Goal: Task Accomplishment & Management: Complete application form

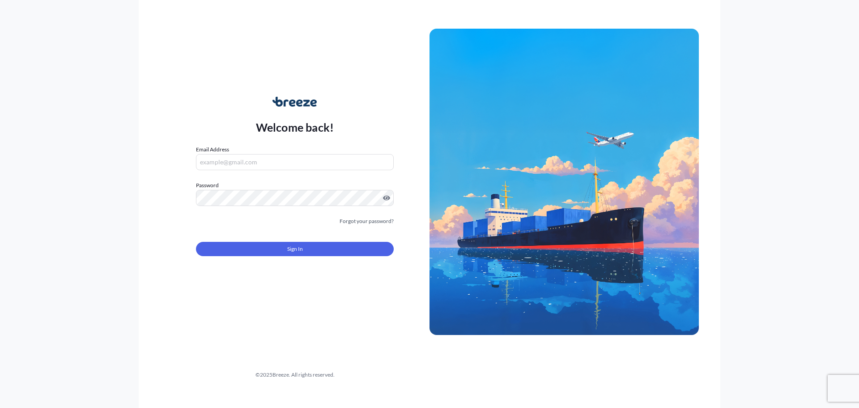
type input "[PERSON_NAME][EMAIL_ADDRESS][PERSON_NAME][DOMAIN_NAME]"
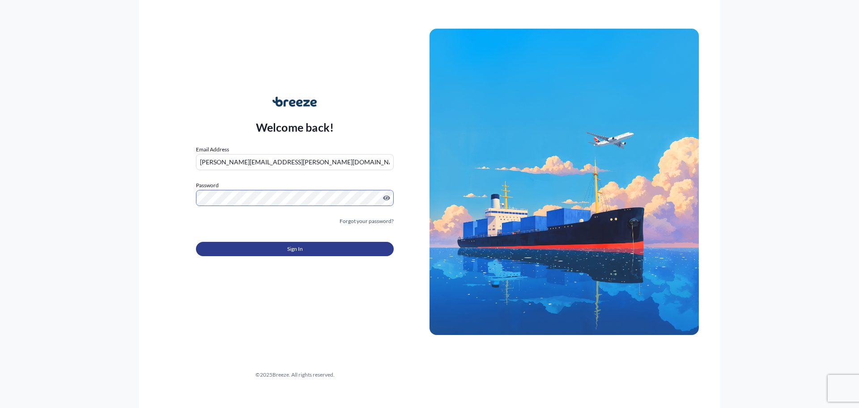
click at [259, 254] on button "Sign In" at bounding box center [295, 249] width 198 height 14
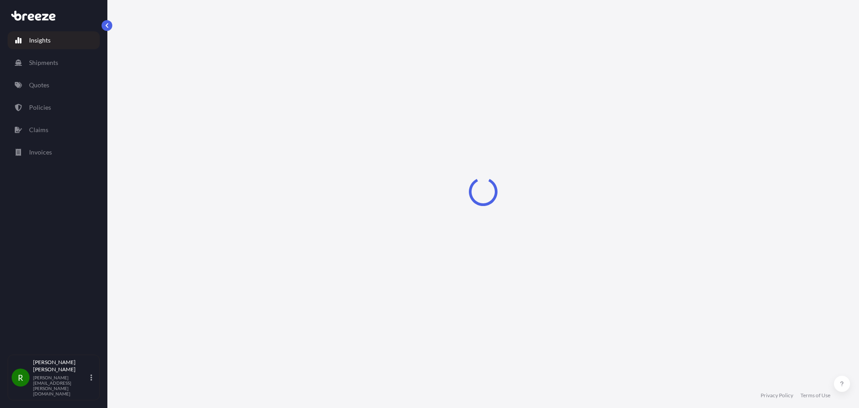
select select "2025"
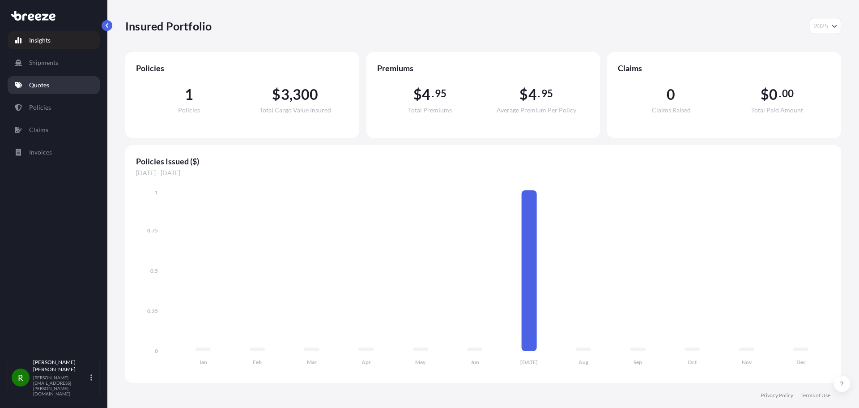
click at [44, 86] on p "Quotes" at bounding box center [39, 85] width 20 height 9
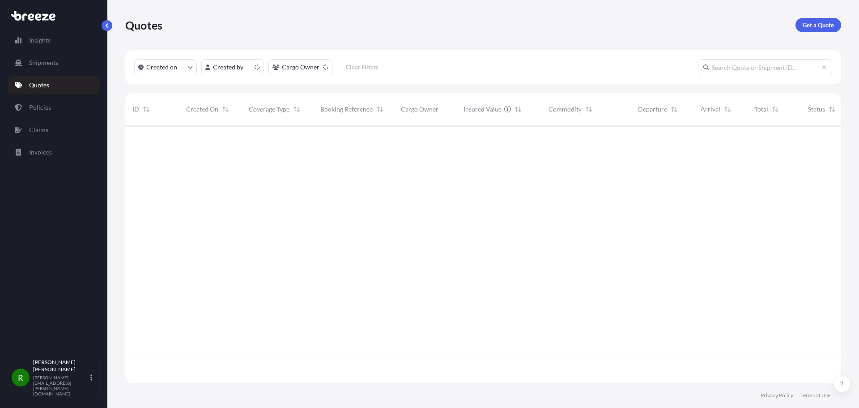
scroll to position [256, 709]
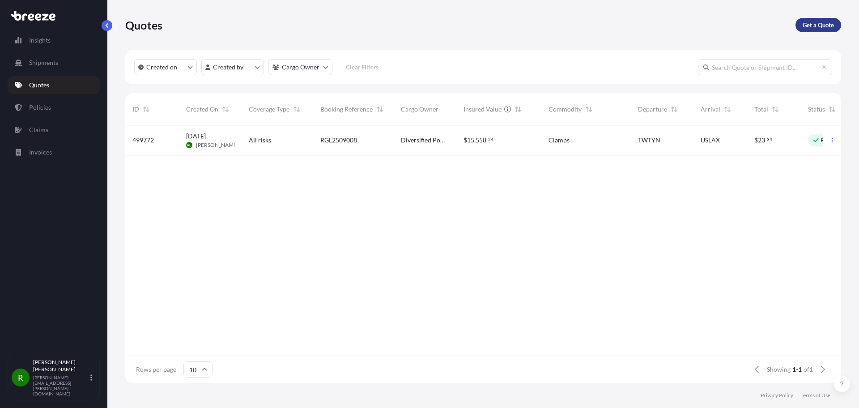
click at [813, 25] on p "Get a Quote" at bounding box center [818, 25] width 31 height 9
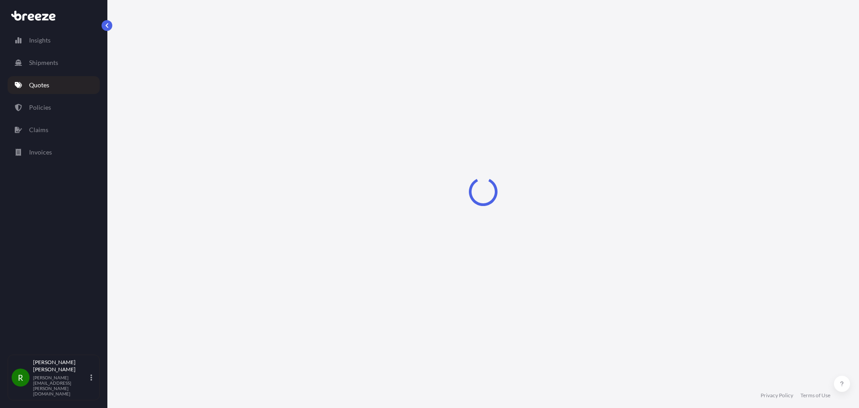
select select "Road"
select select "Sea"
select select "1"
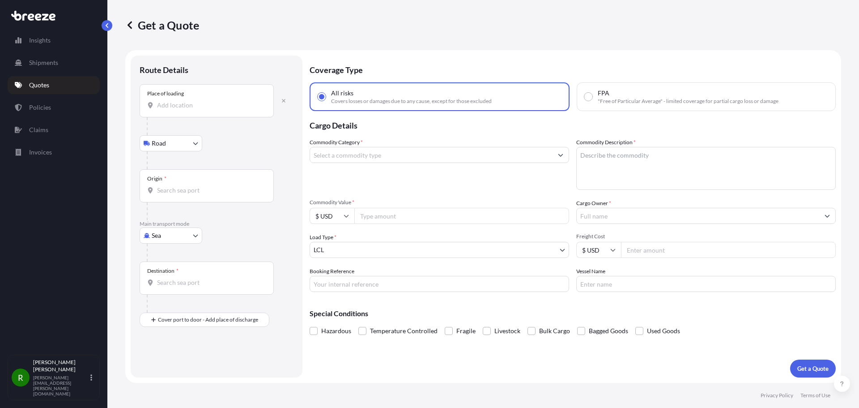
click at [183, 105] on input "Place of loading" at bounding box center [210, 105] width 106 height 9
click at [197, 106] on input "Place of loading" at bounding box center [210, 105] width 106 height 9
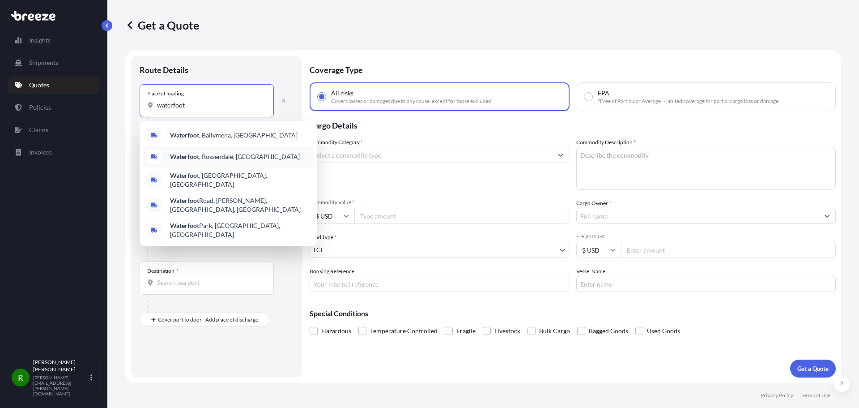
click at [206, 154] on span "Waterfoot , [GEOGRAPHIC_DATA], [GEOGRAPHIC_DATA]" at bounding box center [235, 156] width 130 height 9
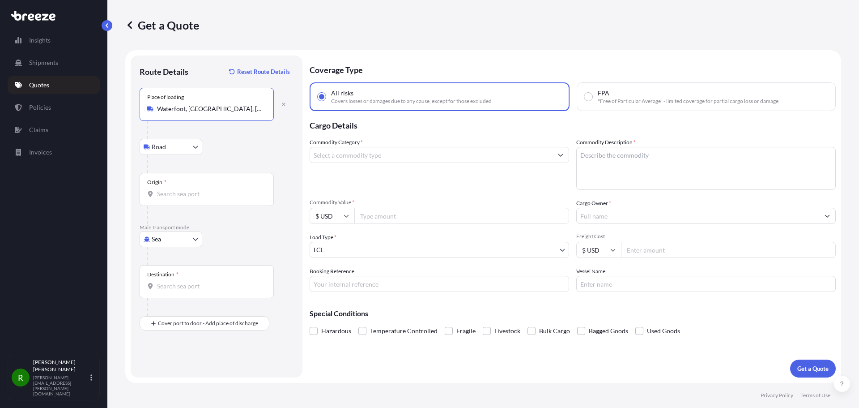
type input "Waterfoot, [GEOGRAPHIC_DATA], [GEOGRAPHIC_DATA]"
click at [171, 196] on input "Origin *" at bounding box center [210, 193] width 106 height 9
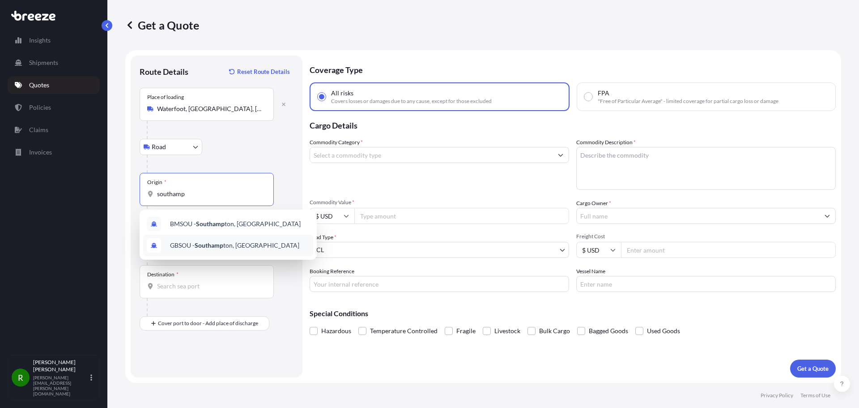
click at [246, 244] on span "GBSOU - Southamp ton, [GEOGRAPHIC_DATA]" at bounding box center [234, 245] width 129 height 9
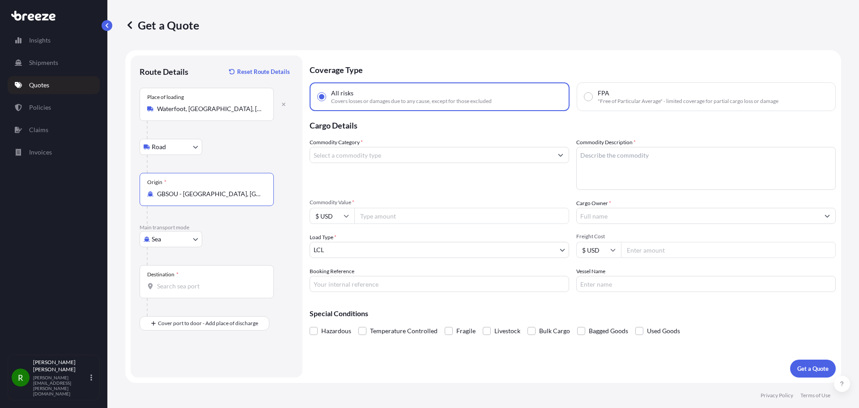
type input "GBSOU - [GEOGRAPHIC_DATA], [GEOGRAPHIC_DATA]"
click at [166, 290] on input "Destination *" at bounding box center [210, 286] width 106 height 9
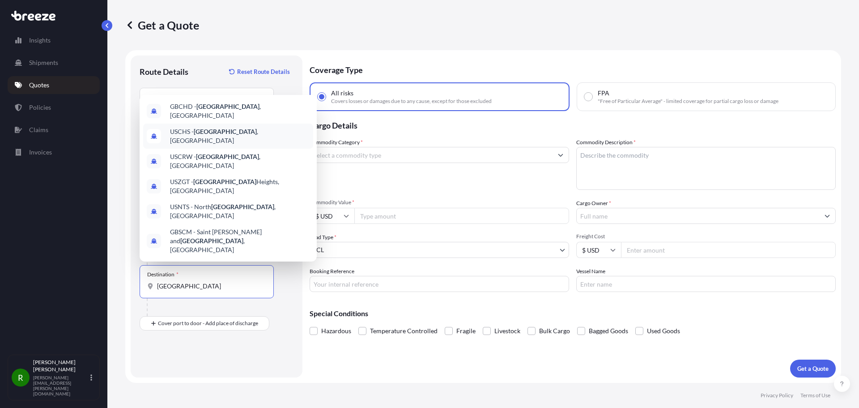
click at [230, 145] on span "USCHS - [GEOGRAPHIC_DATA] , [GEOGRAPHIC_DATA]" at bounding box center [240, 136] width 140 height 18
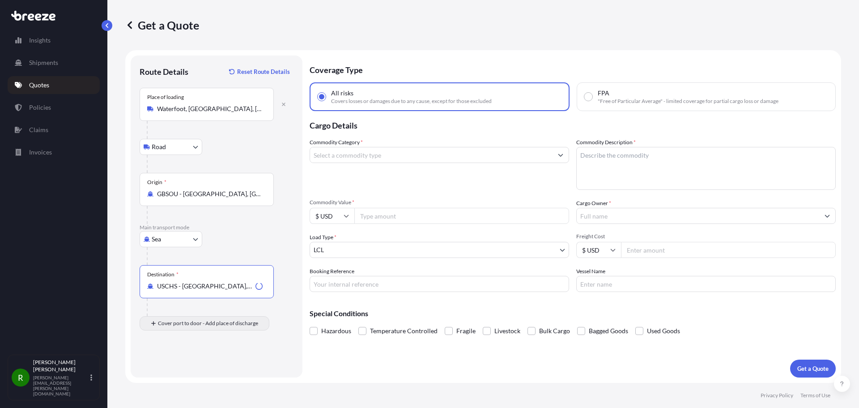
type input "USCHS - [GEOGRAPHIC_DATA], [GEOGRAPHIC_DATA]"
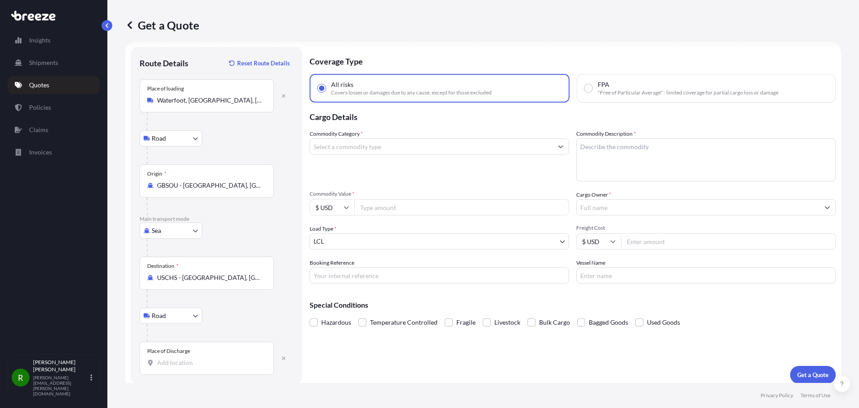
scroll to position [15, 0]
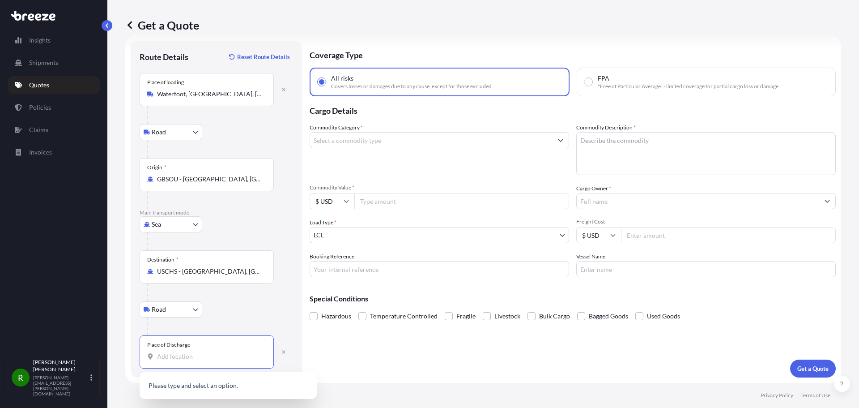
click at [162, 357] on input "Place of Discharge" at bounding box center [210, 356] width 106 height 9
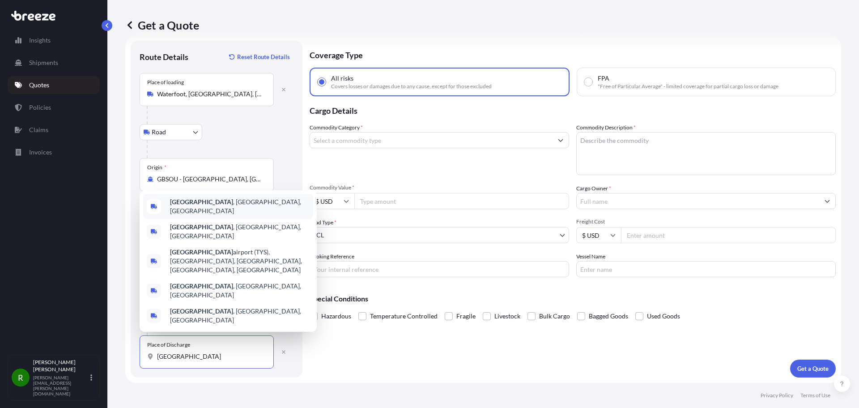
click at [212, 215] on span "[GEOGRAPHIC_DATA] , [GEOGRAPHIC_DATA], [GEOGRAPHIC_DATA]" at bounding box center [240, 206] width 140 height 18
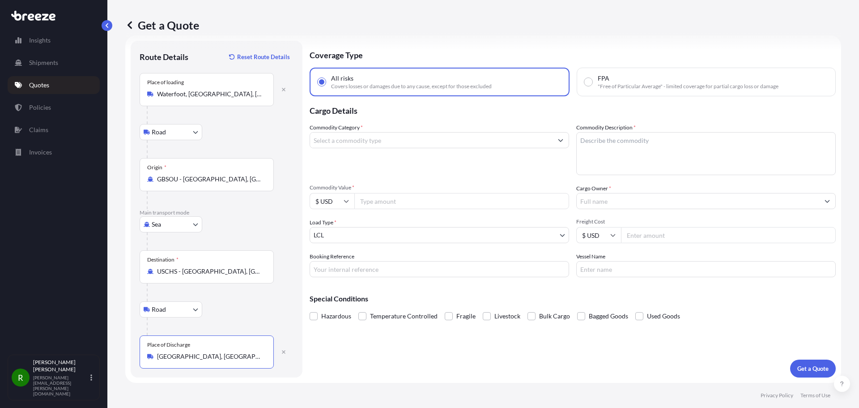
type input "[GEOGRAPHIC_DATA], [GEOGRAPHIC_DATA], [GEOGRAPHIC_DATA]"
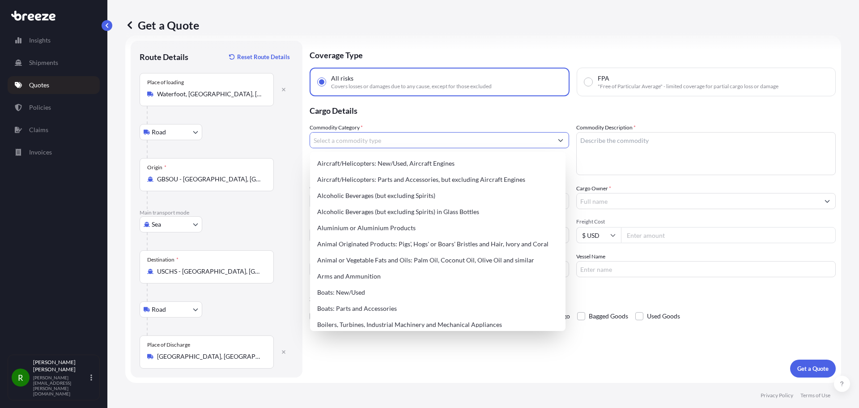
click at [347, 141] on input "Commodity Category *" at bounding box center [431, 140] width 243 height 16
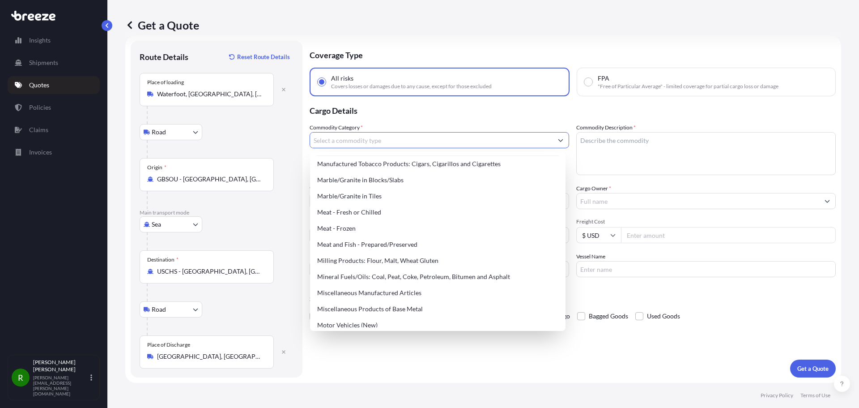
scroll to position [1164, 0]
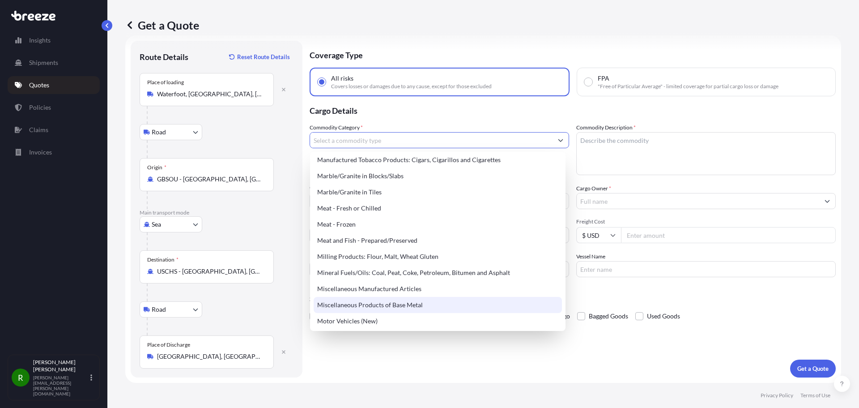
click at [384, 303] on div "Miscellaneous Products of Base Metal" at bounding box center [438, 305] width 248 height 16
type input "Miscellaneous Products of Base Metal"
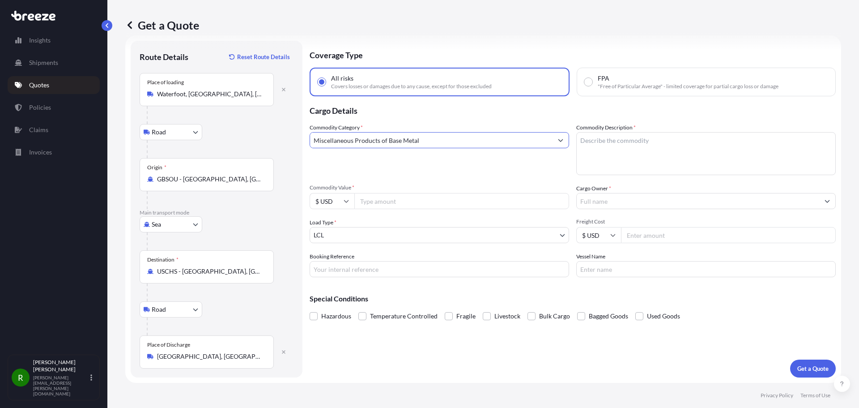
click at [607, 143] on textarea "Commodity Description *" at bounding box center [706, 153] width 260 height 43
type textarea "f"
type textarea "Filter Parts"
click at [393, 199] on input "Commodity Value *" at bounding box center [461, 201] width 215 height 16
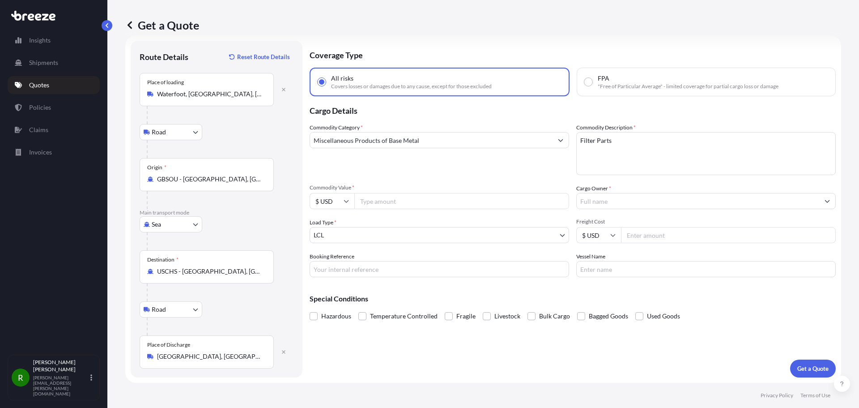
click at [376, 200] on input "Commodity Value *" at bounding box center [461, 201] width 215 height 16
drag, startPoint x: 396, startPoint y: 202, endPoint x: 358, endPoint y: 197, distance: 38.4
click at [358, 197] on input "58000" at bounding box center [461, 201] width 215 height 16
type input "64410.98"
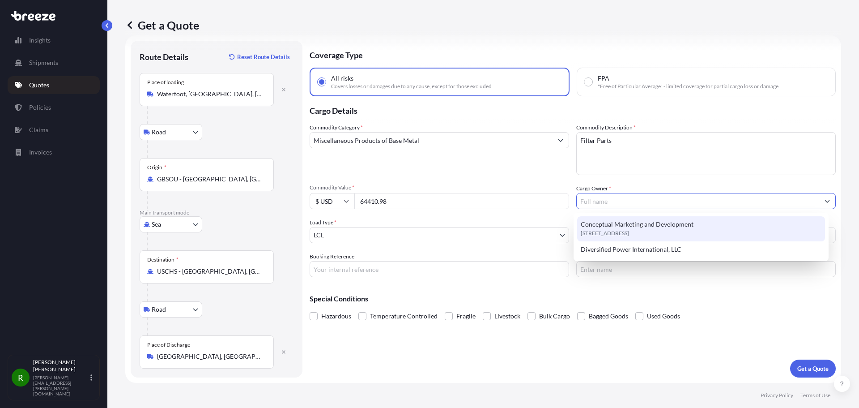
click at [596, 202] on input "Cargo Owner *" at bounding box center [698, 201] width 243 height 16
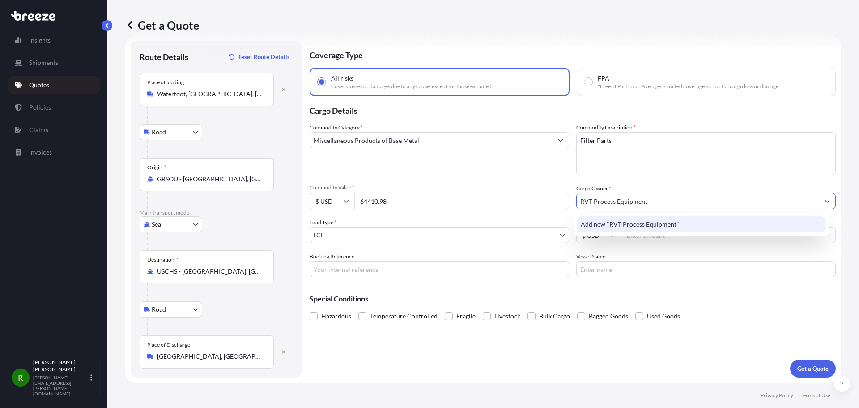
click at [615, 222] on span "Add new "RVT Process Equipment"" at bounding box center [630, 224] width 98 height 9
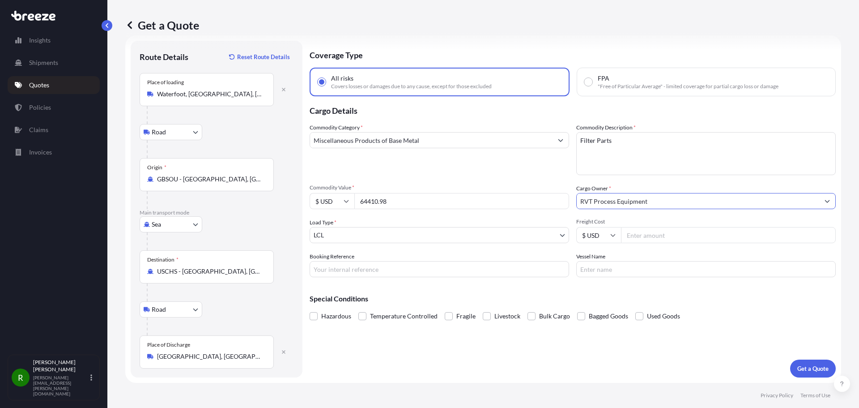
type input "RVT Process Equipment"
click at [337, 233] on body "1 option available. 0 options available. 1 option available. 0 options availabl…" at bounding box center [429, 204] width 859 height 408
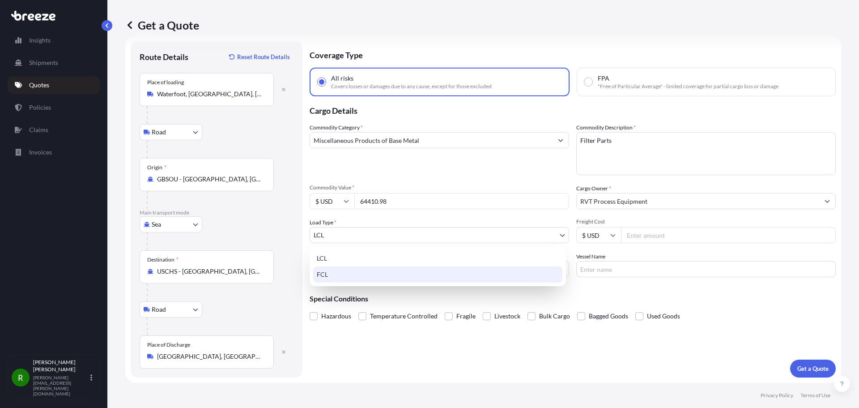
click at [331, 276] on div "FCL" at bounding box center [437, 274] width 249 height 16
select select "2"
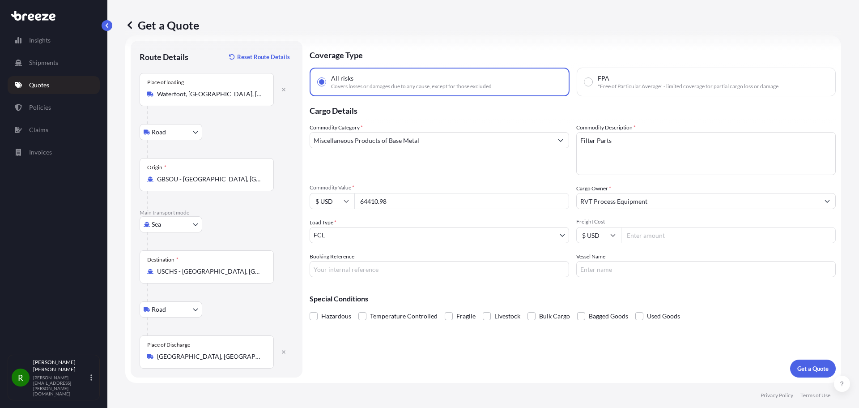
click at [639, 235] on input "Freight Cost" at bounding box center [728, 235] width 215 height 16
type input "5671.62"
click at [812, 367] on p "Get a Quote" at bounding box center [813, 368] width 31 height 9
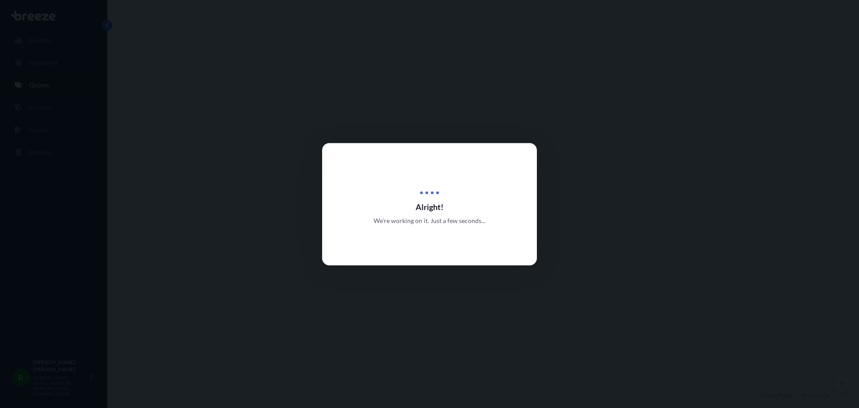
select select "Road"
select select "Sea"
select select "Road"
select select "2"
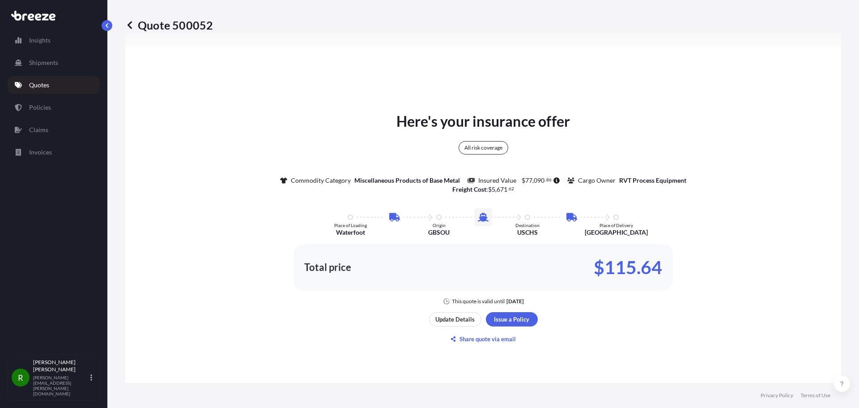
scroll to position [537, 0]
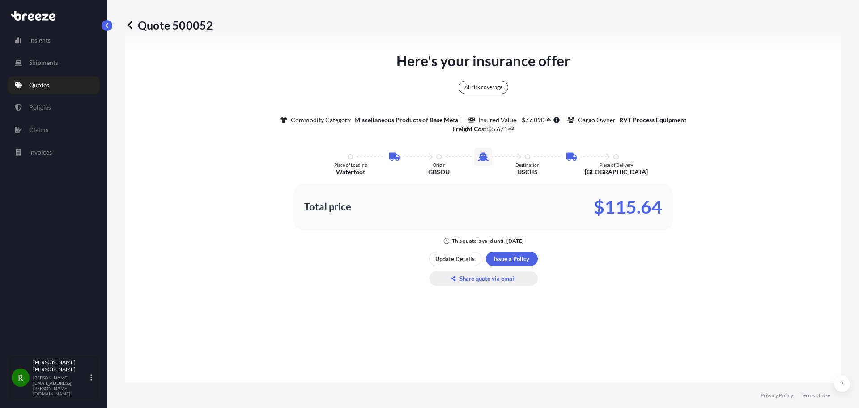
click at [470, 278] on p "Share quote via email" at bounding box center [488, 278] width 56 height 9
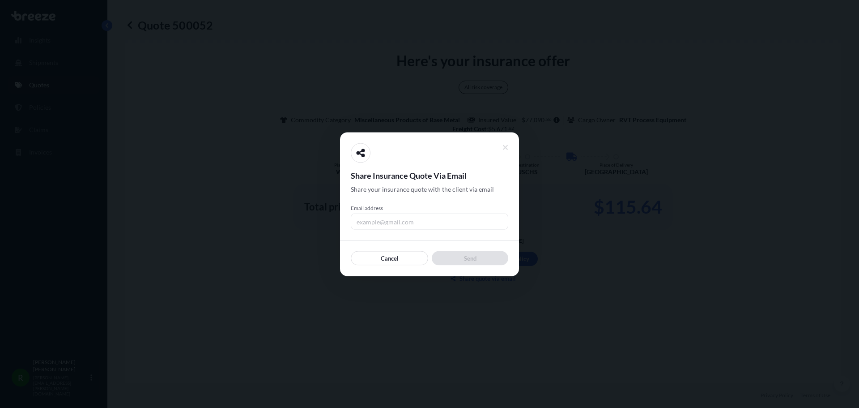
click at [401, 223] on input "Email address" at bounding box center [430, 221] width 158 height 16
type input "[PERSON_NAME][EMAIL_ADDRESS][PERSON_NAME][DOMAIN_NAME]"
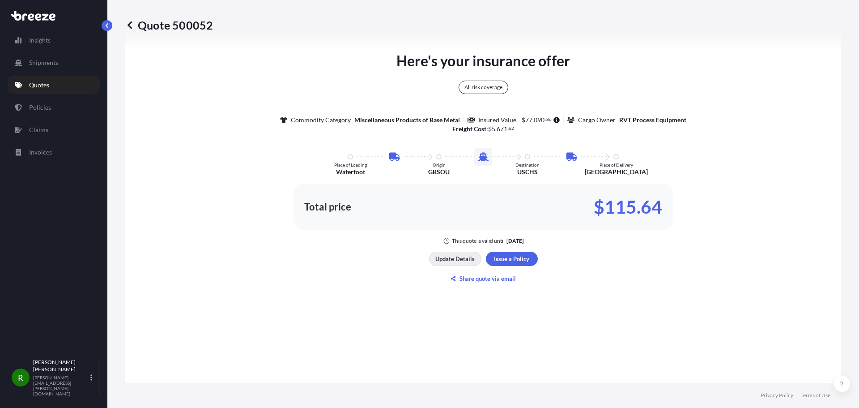
click at [457, 254] on button "Update Details" at bounding box center [455, 259] width 52 height 14
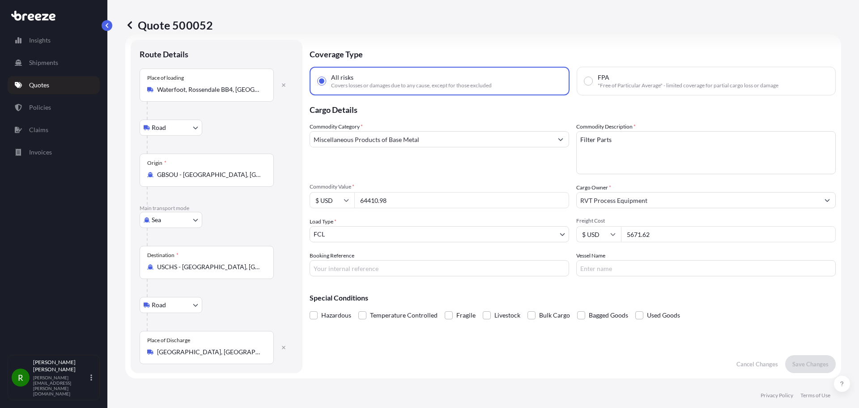
scroll to position [14, 0]
click at [488, 142] on input "Miscellaneous Products of Base Metal" at bounding box center [431, 140] width 243 height 16
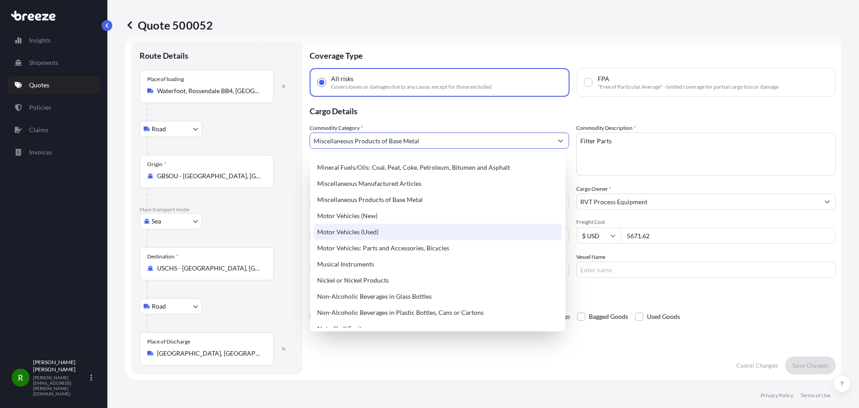
scroll to position [1225, 0]
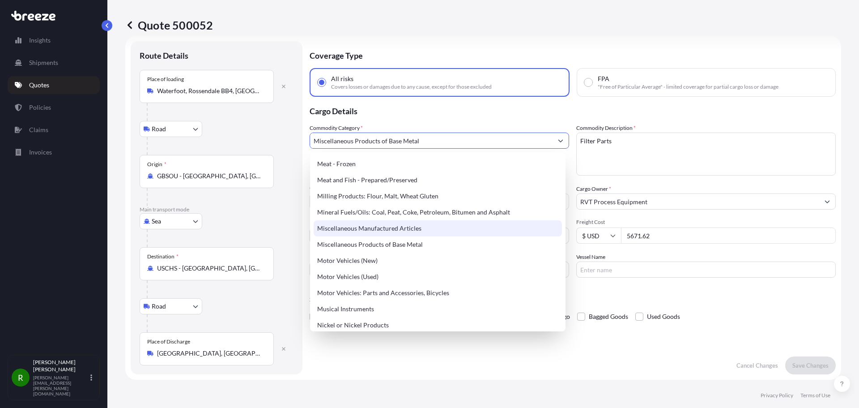
click at [403, 230] on div "Miscellaneous Manufactured Articles" at bounding box center [438, 228] width 248 height 16
type input "Miscellaneous Manufactured Articles"
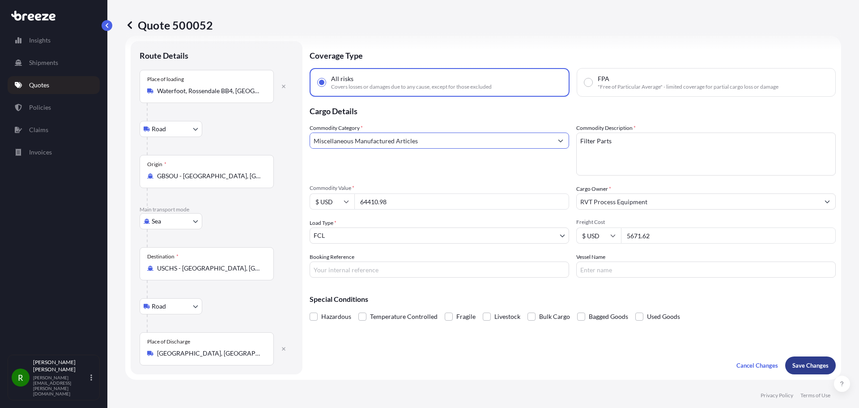
click at [798, 364] on p "Save Changes" at bounding box center [811, 365] width 36 height 9
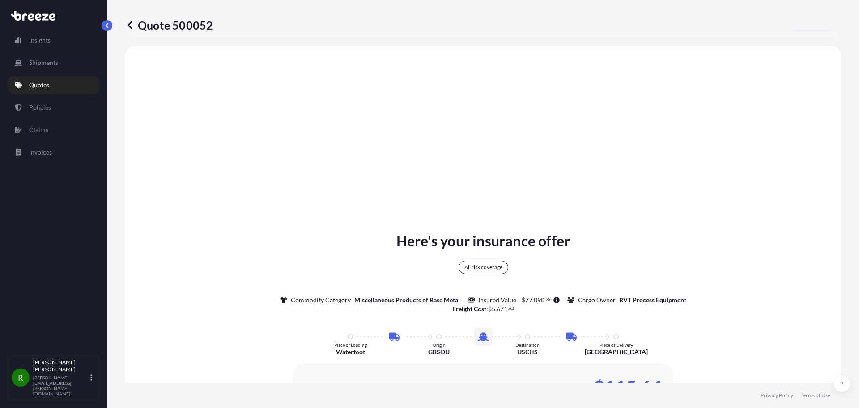
scroll to position [358, 0]
select select "Road"
select select "Sea"
select select "Road"
select select "2"
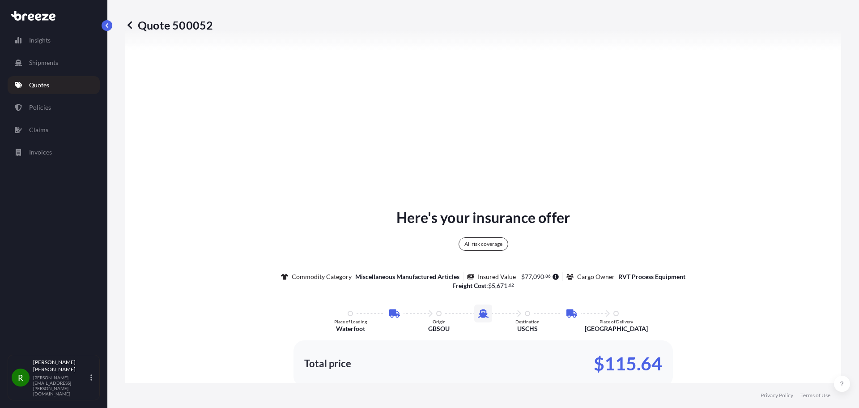
scroll to position [448, 0]
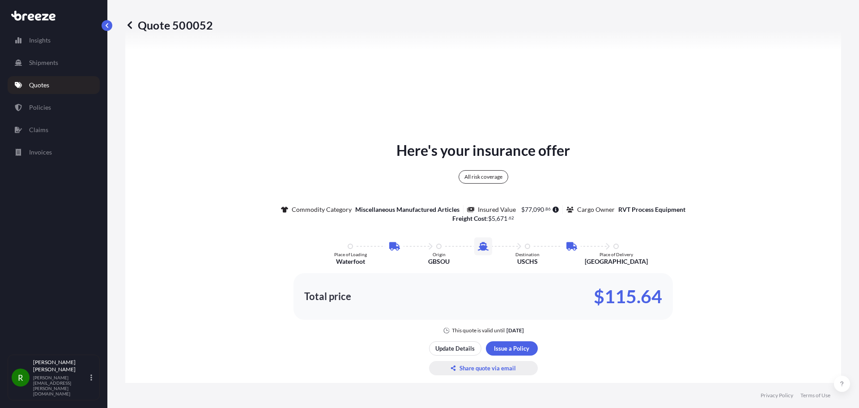
click at [476, 368] on p "Share quote via email" at bounding box center [488, 367] width 56 height 9
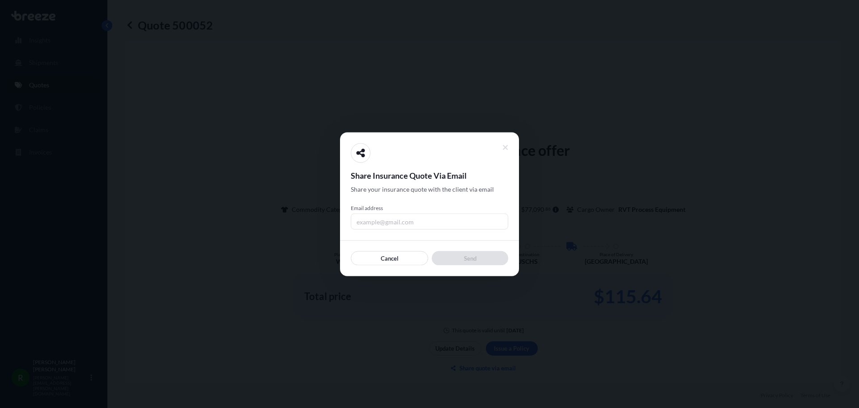
click at [448, 216] on input "Email address" at bounding box center [430, 221] width 158 height 16
click at [432, 222] on input "Email address" at bounding box center [430, 221] width 158 height 16
type input "[PERSON_NAME][EMAIL_ADDRESS][PERSON_NAME][DOMAIN_NAME]"
click at [498, 248] on div "Cancel Send" at bounding box center [430, 252] width 158 height 25
